Goal: Information Seeking & Learning: Learn about a topic

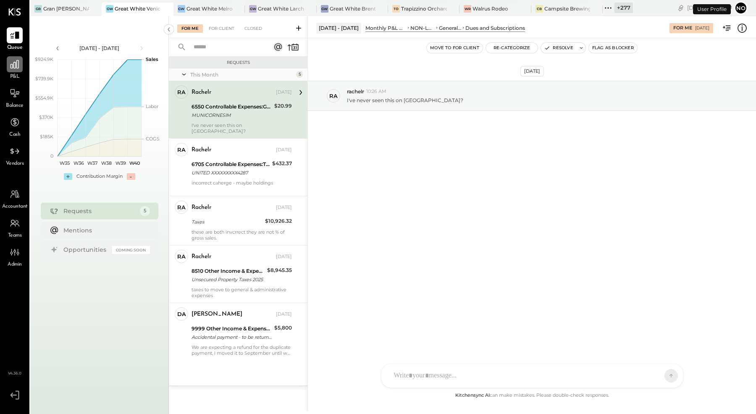
click at [13, 64] on icon at bounding box center [14, 64] width 11 height 11
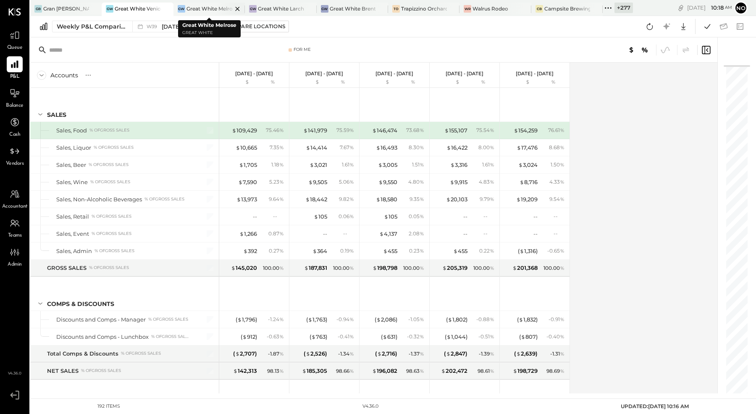
click at [209, 8] on div "Great White Melrose" at bounding box center [209, 8] width 46 height 7
